Goal: Book appointment/travel/reservation

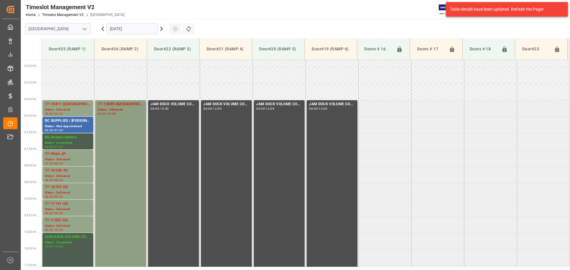
scroll to position [95, 0]
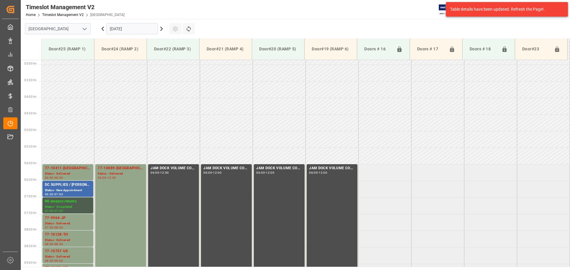
click at [161, 30] on icon at bounding box center [161, 28] width 7 height 7
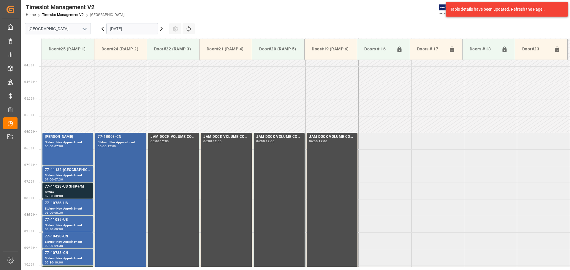
scroll to position [125, 0]
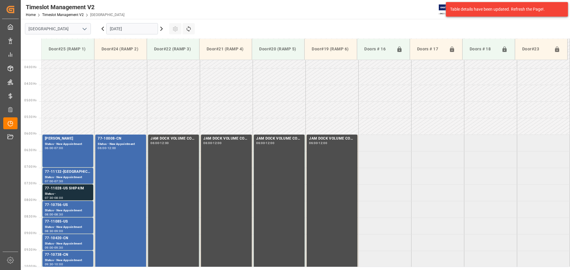
click at [163, 28] on icon at bounding box center [161, 28] width 7 height 7
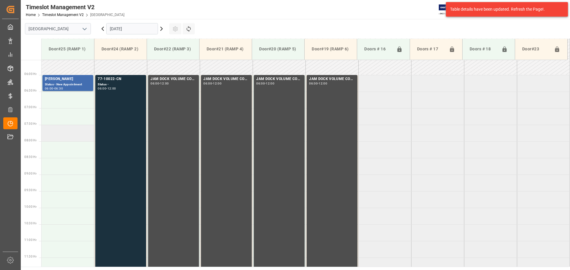
scroll to position [184, 0]
click at [56, 187] on td at bounding box center [68, 183] width 53 height 17
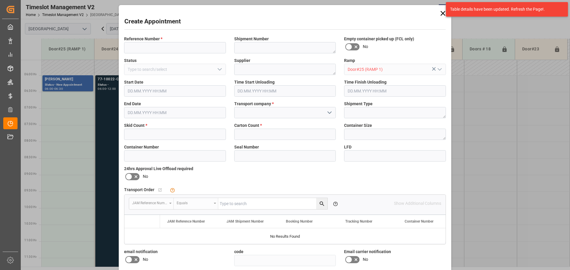
type input "[DATE] 09:00"
type input "[DATE] 09:30"
click at [163, 43] on input at bounding box center [175, 47] width 102 height 11
type input "NS amazon returns"
click at [327, 113] on icon "open menu" at bounding box center [329, 112] width 7 height 7
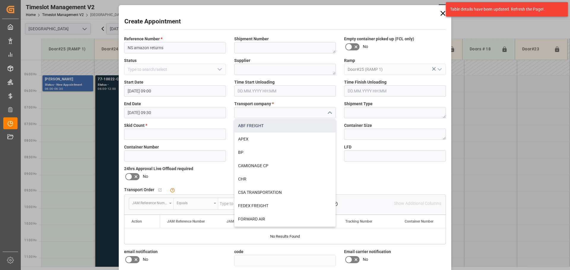
click at [248, 126] on div "ABF FREIGHT" at bounding box center [284, 125] width 101 height 13
type input "ABF FREIGHT"
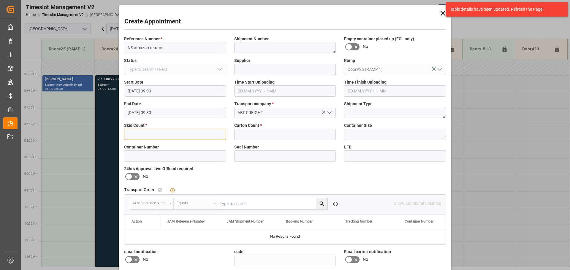
click at [168, 137] on input "text" at bounding box center [175, 134] width 102 height 11
type input "1"
click at [274, 131] on input "text" at bounding box center [285, 134] width 102 height 11
type input "1"
drag, startPoint x: 136, startPoint y: 136, endPoint x: 110, endPoint y: 135, distance: 25.8
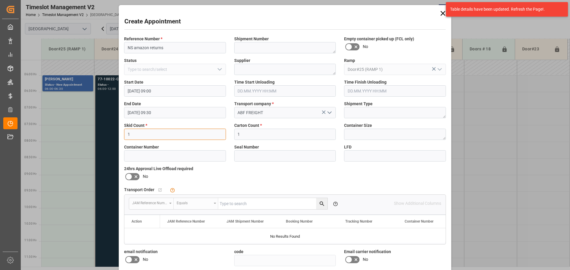
click at [110, 135] on div "Create Appointment Reference Number * NS amazon returns Shipment Number Empty c…" at bounding box center [285, 135] width 570 height 270
type input "2"
drag, startPoint x: 252, startPoint y: 135, endPoint x: 202, endPoint y: 134, distance: 49.3
click at [202, 134] on div "Reference Number * NS amazon returns Shipment Number Empty container picked up …" at bounding box center [285, 173] width 330 height 278
type input "2"
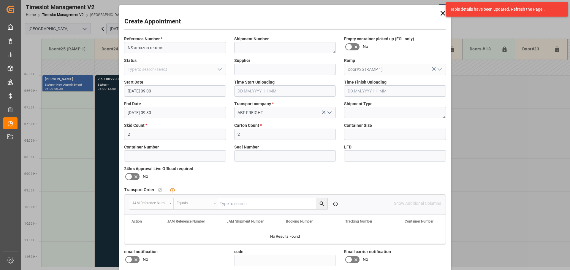
click at [388, 162] on div "LFD" at bounding box center [395, 153] width 110 height 22
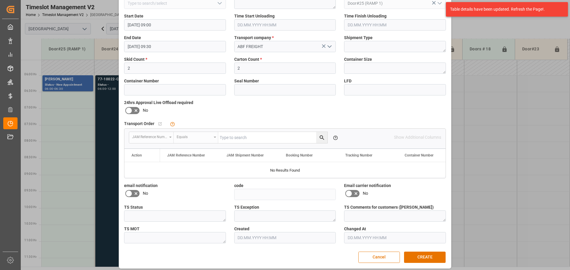
scroll to position [70, 0]
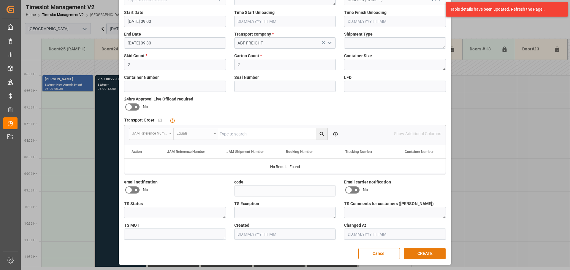
click at [426, 253] on button "CREATE" at bounding box center [425, 253] width 42 height 11
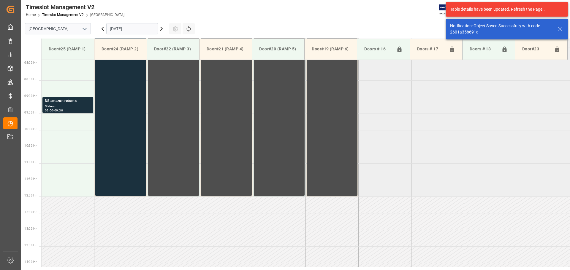
scroll to position [262, 0]
